Goal: Task Accomplishment & Management: Manage account settings

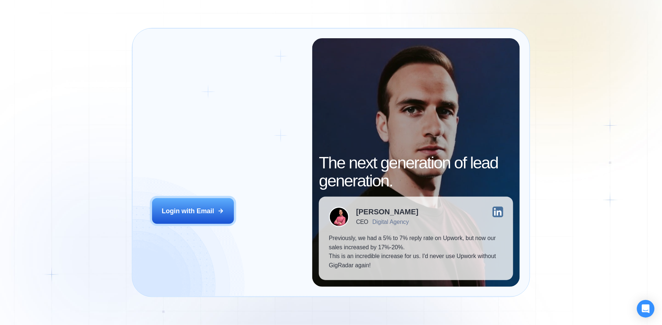
click at [93, 107] on div "Login ‍ Welcome to GigRadar. AI Business Manager for Agencies Login with Email …" at bounding box center [331, 162] width 662 height 325
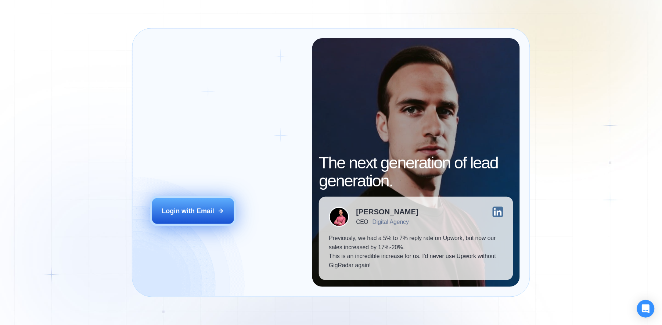
click at [221, 198] on button "Login with Email" at bounding box center [193, 211] width 82 height 26
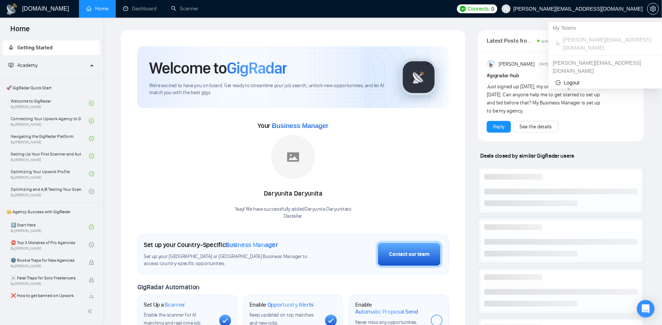
click at [615, 9] on span "[PERSON_NAME][EMAIL_ADDRESS][DOMAIN_NAME]" at bounding box center [578, 9] width 129 height 0
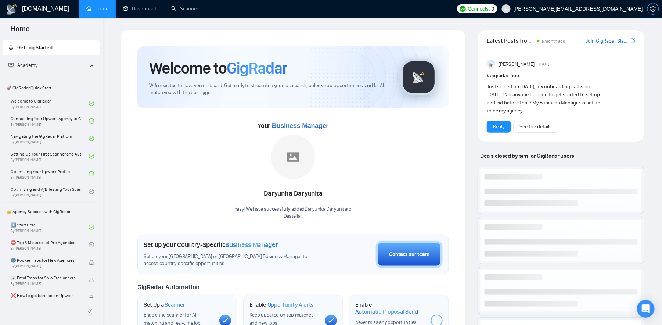
click at [656, 6] on icon "setting" at bounding box center [654, 9] width 6 height 6
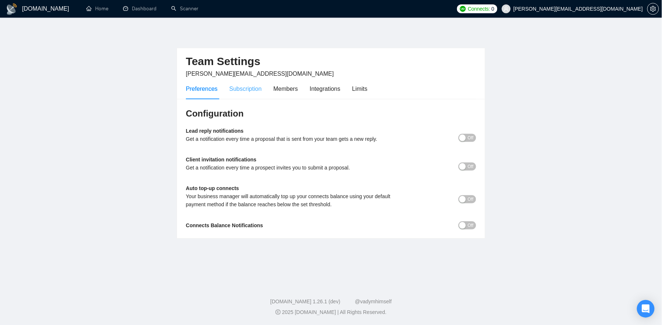
click at [243, 94] on div "Subscription" at bounding box center [245, 88] width 32 height 21
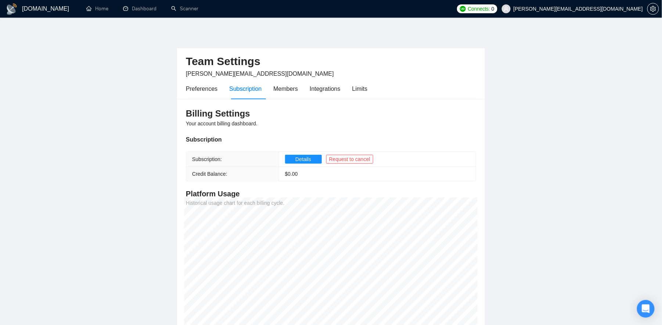
click at [308, 152] on td "Details Request to cancel" at bounding box center [377, 159] width 197 height 15
click at [308, 155] on span "Details" at bounding box center [304, 159] width 16 height 8
click at [359, 158] on span "Request to cancel" at bounding box center [349, 159] width 41 height 8
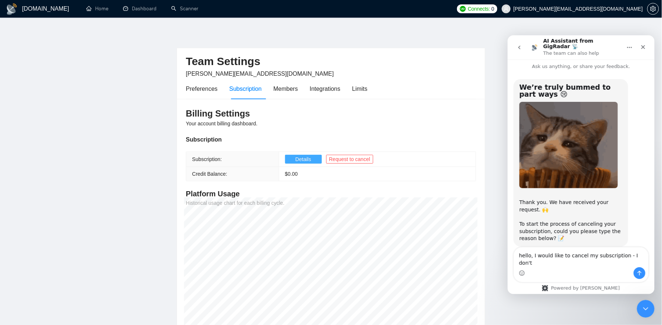
scroll to position [10, 0]
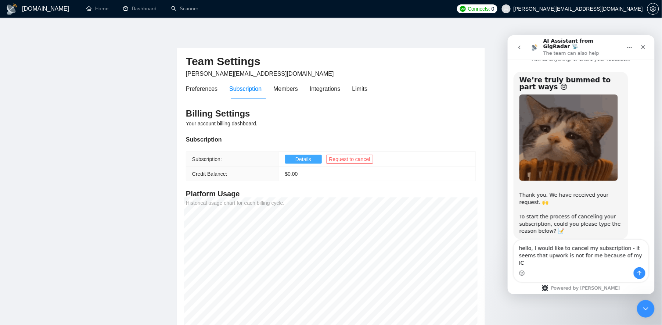
type textarea "hello, I would like to cancel my subscription - it seems that upwork is not for…"
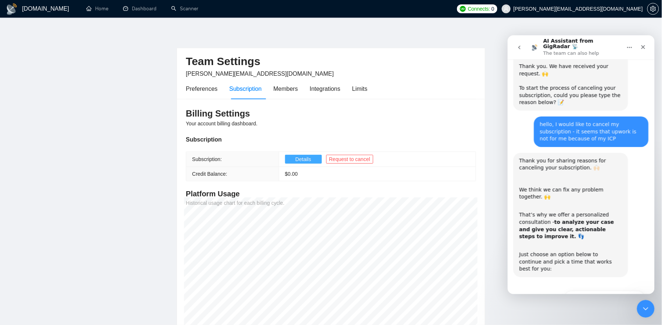
scroll to position [160, 0]
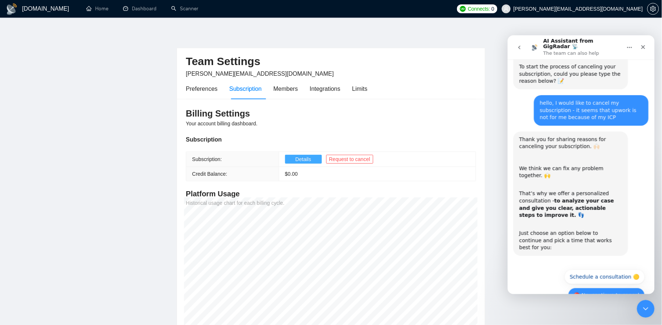
click at [607, 287] on button "🔴 No, continue to cancel" at bounding box center [606, 294] width 77 height 15
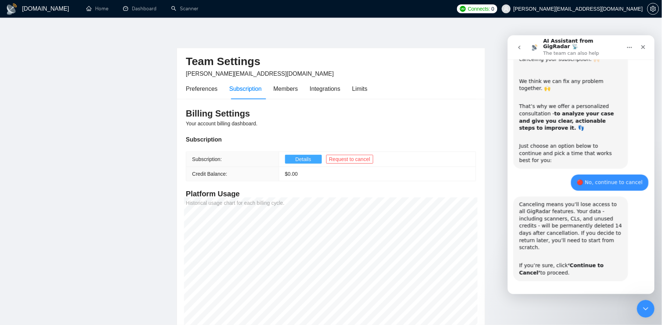
scroll to position [244, 0]
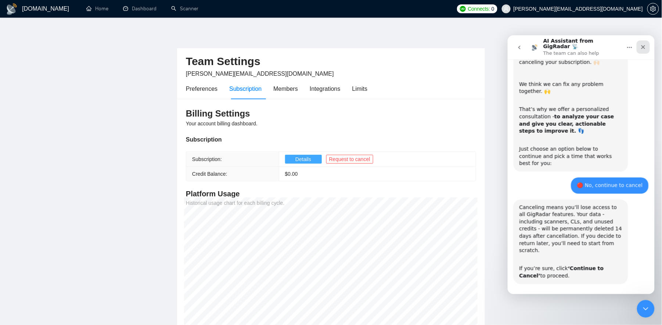
click at [645, 45] on icon "Close" at bounding box center [643, 47] width 4 height 4
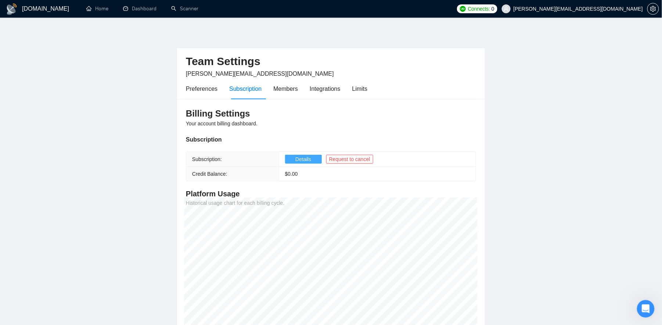
scroll to position [0, 0]
click at [548, 78] on main "Team Settings [PERSON_NAME][EMAIL_ADDRESS][DOMAIN_NAME] Preferences Subscriptio…" at bounding box center [331, 177] width 639 height 297
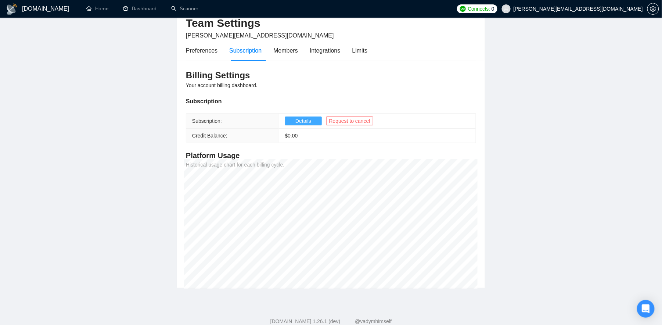
click at [301, 120] on span "Details" at bounding box center [304, 121] width 16 height 8
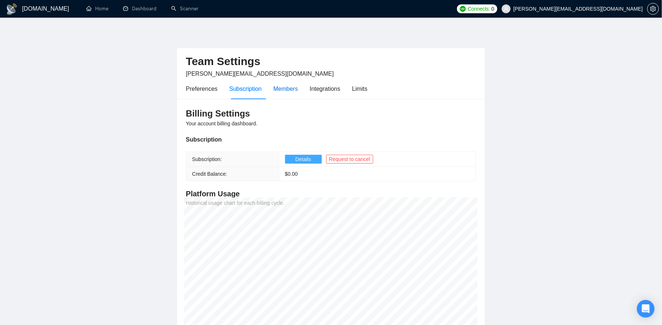
click at [283, 90] on div "Members" at bounding box center [285, 88] width 25 height 9
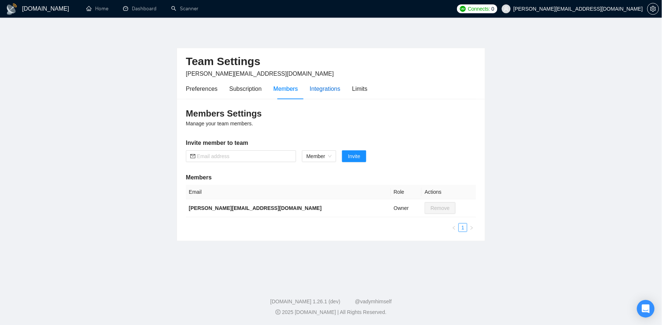
click at [340, 87] on div "Integrations" at bounding box center [325, 88] width 31 height 9
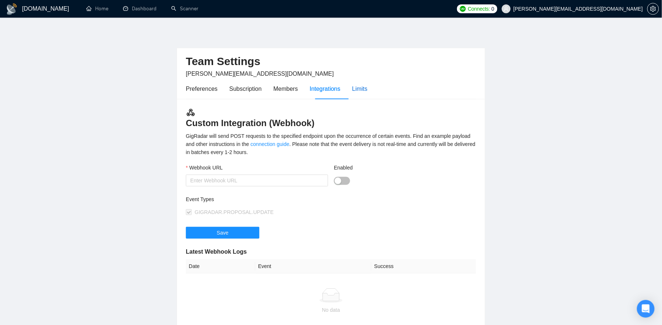
click at [368, 90] on div "Limits" at bounding box center [360, 88] width 15 height 9
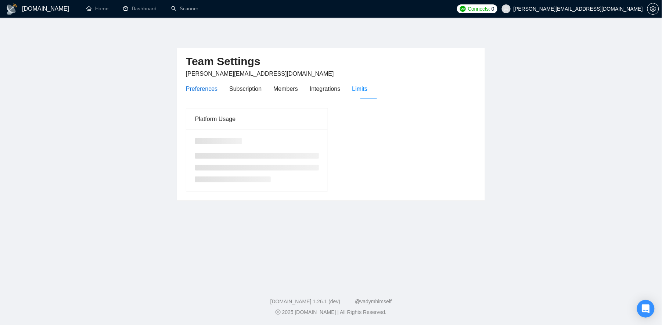
click at [212, 88] on div "Preferences" at bounding box center [202, 88] width 32 height 9
